Goal: Obtain resource: Obtain resource

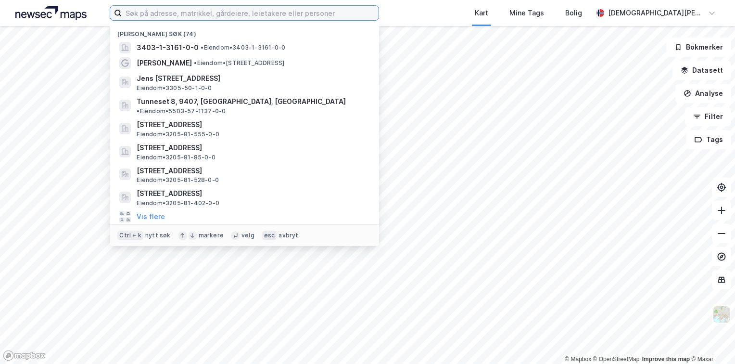
click at [220, 16] on input at bounding box center [250, 13] width 257 height 14
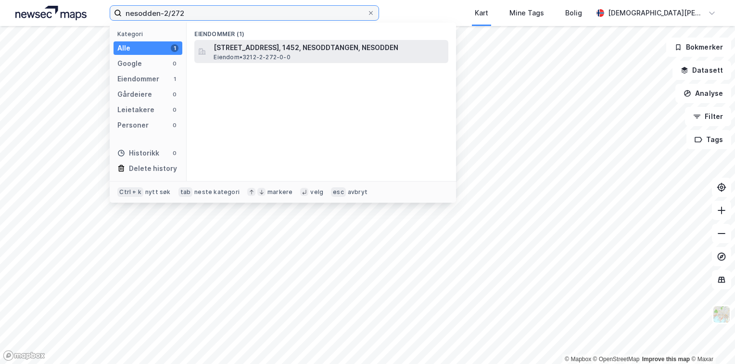
type input "nesodden-2/272"
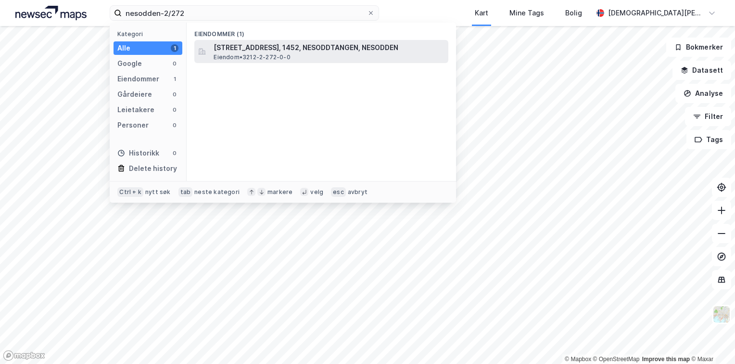
click at [248, 54] on span "Eiendom • 3212-2-272-0-0" at bounding box center [252, 57] width 76 height 8
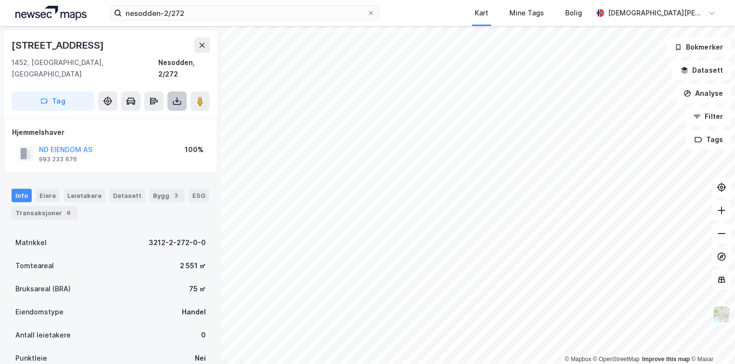
click at [176, 100] on icon at bounding box center [177, 101] width 4 height 2
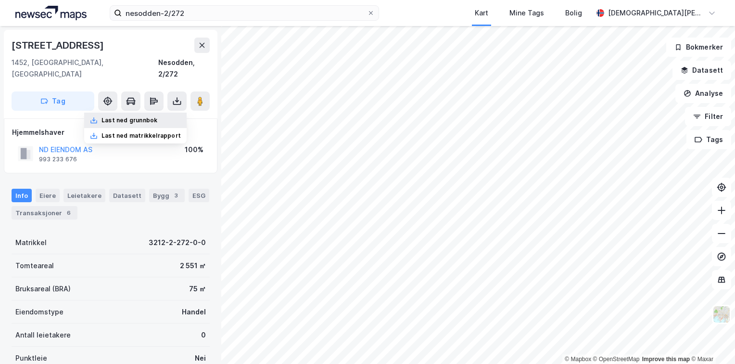
click at [141, 116] on div "Last ned grunnbok" at bounding box center [129, 120] width 56 height 8
click at [722, 214] on icon at bounding box center [722, 210] width 10 height 10
click at [721, 231] on icon at bounding box center [722, 233] width 10 height 10
